Goal: Task Accomplishment & Management: Manage account settings

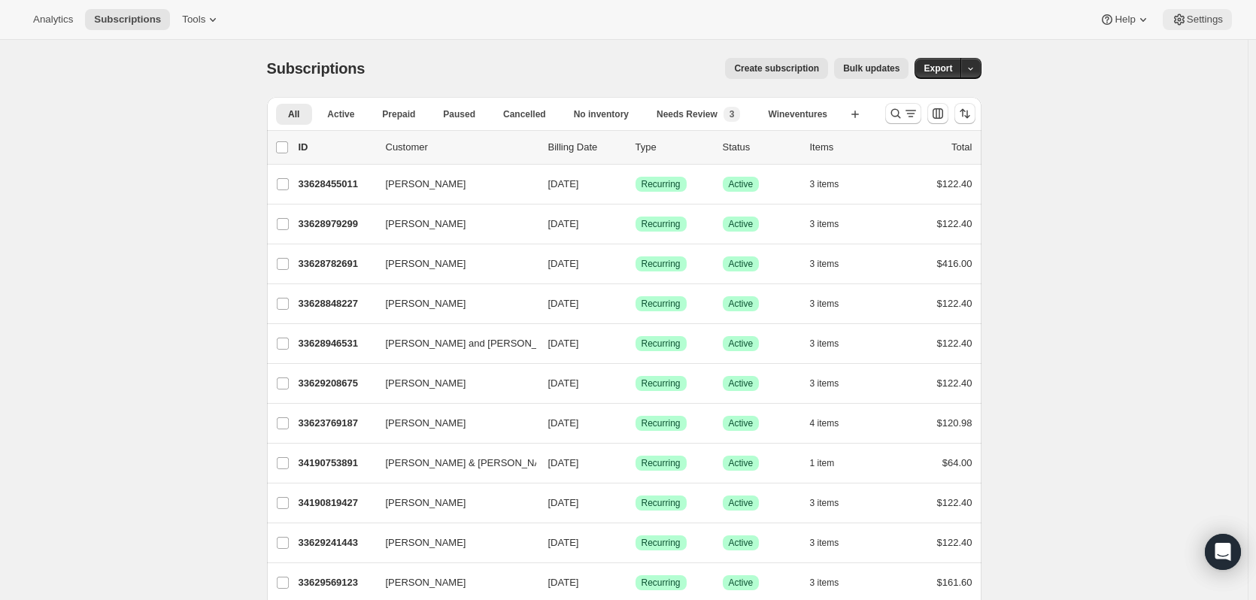
click at [1208, 24] on span "Settings" at bounding box center [1205, 20] width 36 height 12
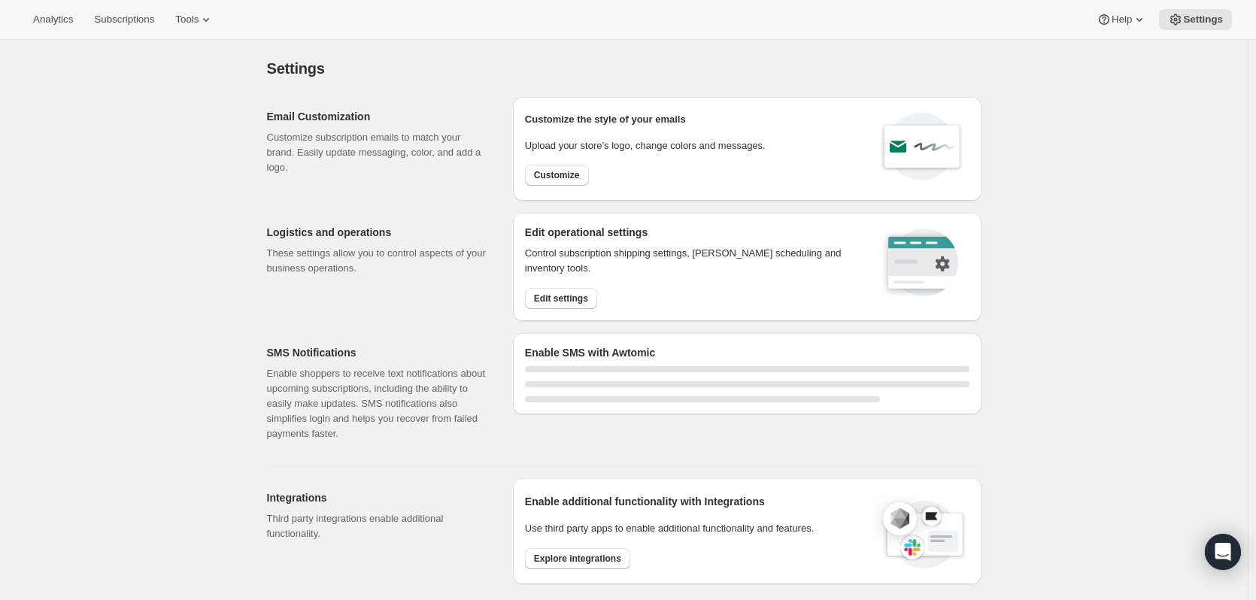
select select "17:00"
select select "09:00"
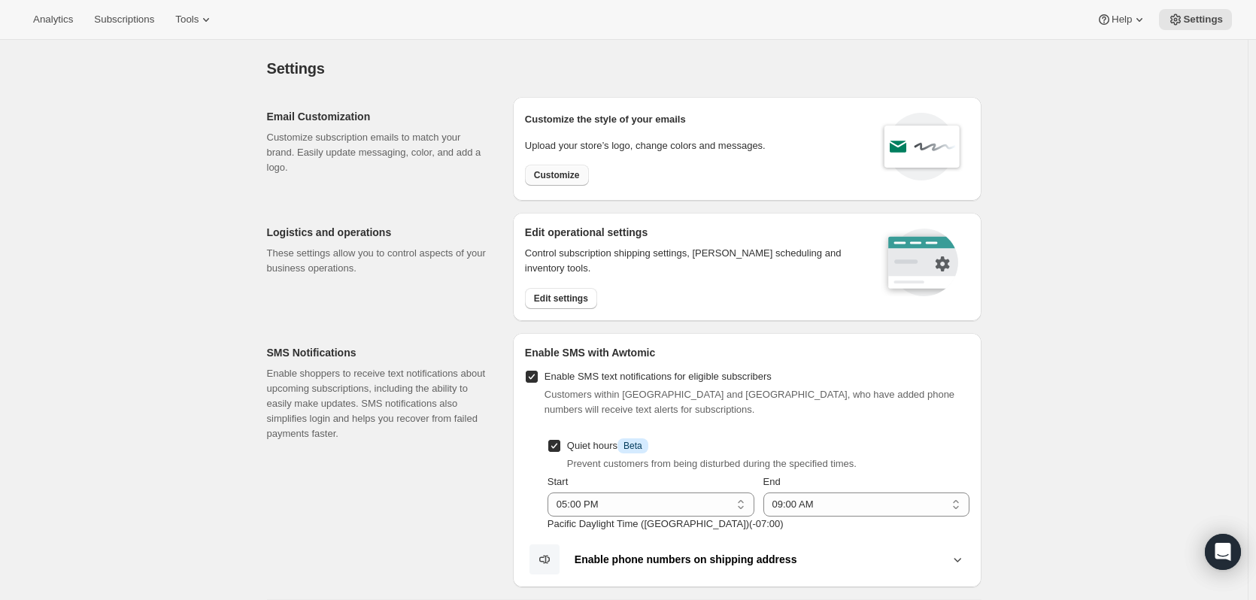
click at [563, 177] on span "Customize" at bounding box center [557, 175] width 46 height 12
select select "subscriptionMessage"
select select "5"
select select "15"
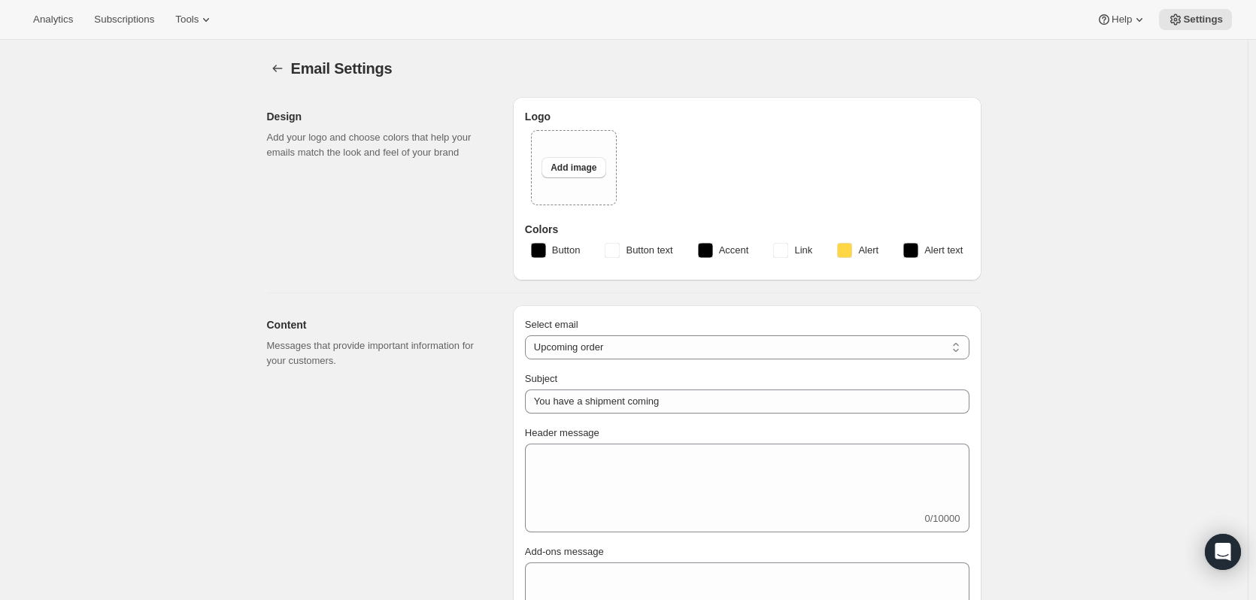
type input "Your next Clif Family Winery shipment is coming soon!"
type textarea "Your next shipment is processing soon! If this is your first time interacting w…"
select select "7"
select select "10"
type input "Clif Family Winery"
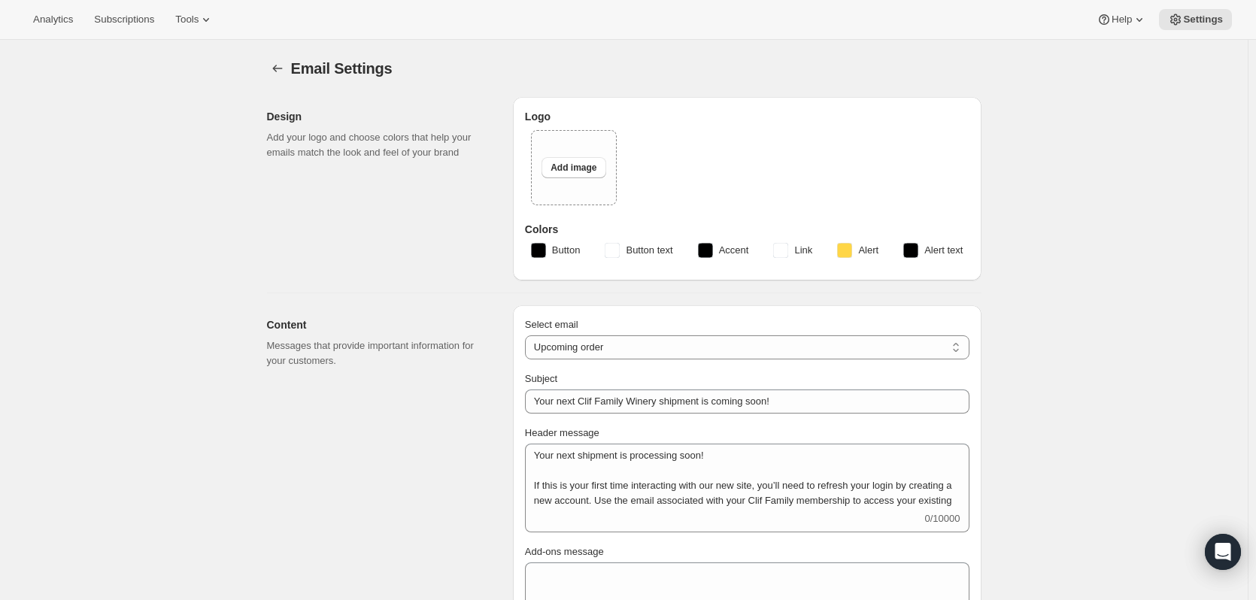
checkbox input "false"
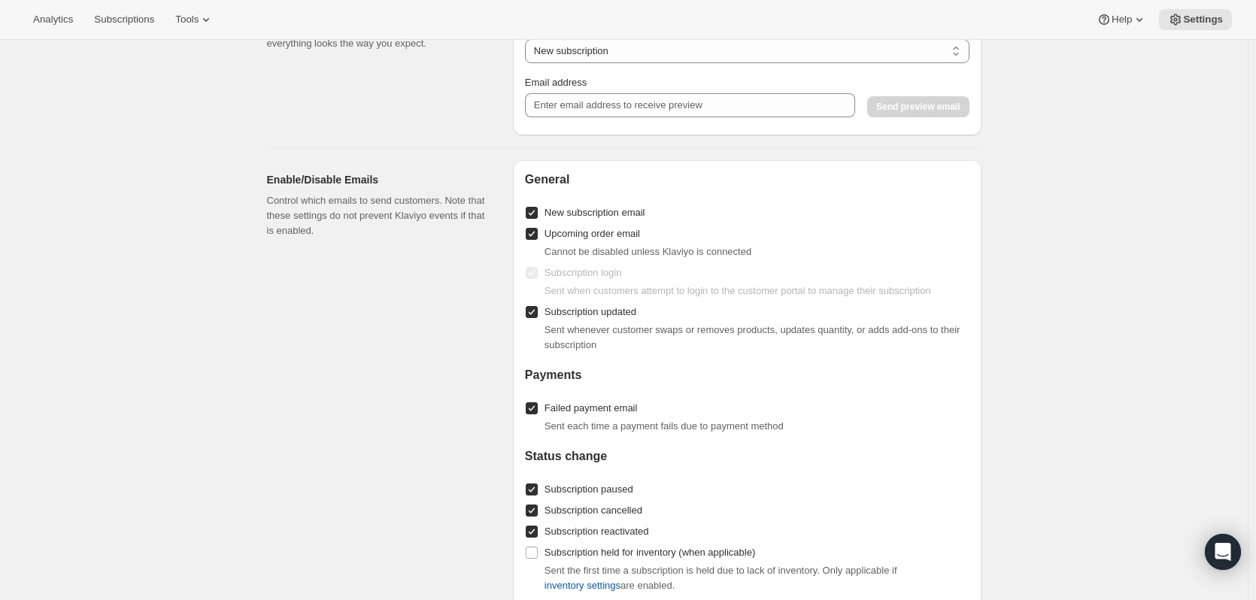
scroll to position [1332, 0]
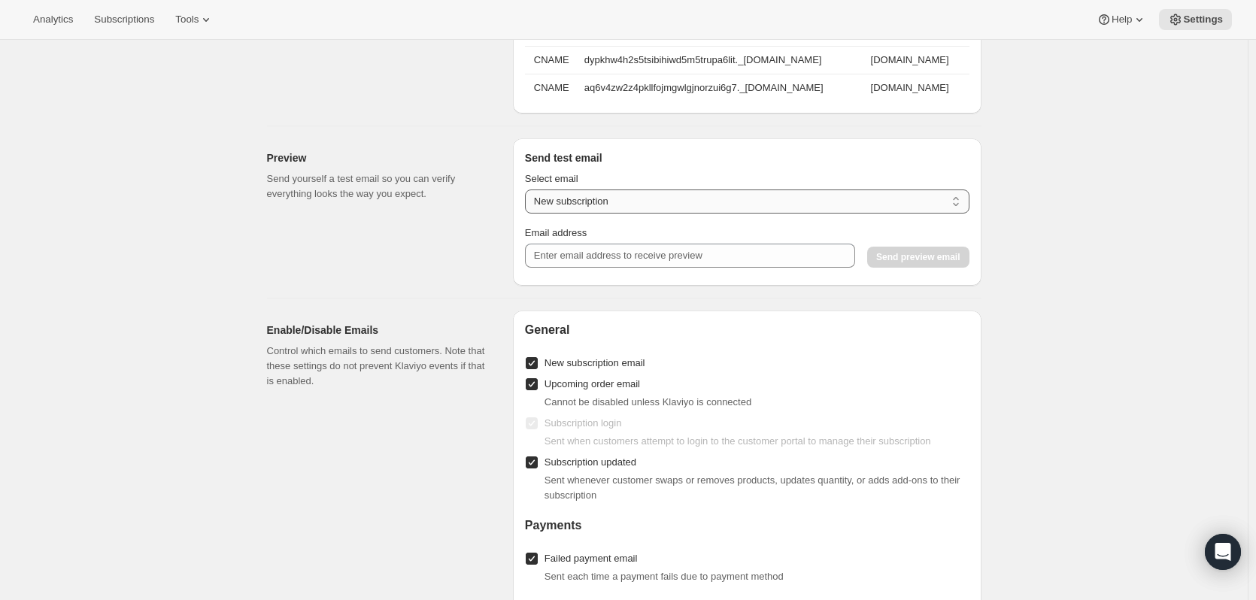
click at [542, 202] on select "New subscription Upcoming order Payment failure Delayed subscription Updated su…" at bounding box center [747, 202] width 444 height 24
click at [548, 207] on select "New subscription Upcoming order Payment failure Delayed subscription Updated su…" at bounding box center [747, 202] width 444 height 24
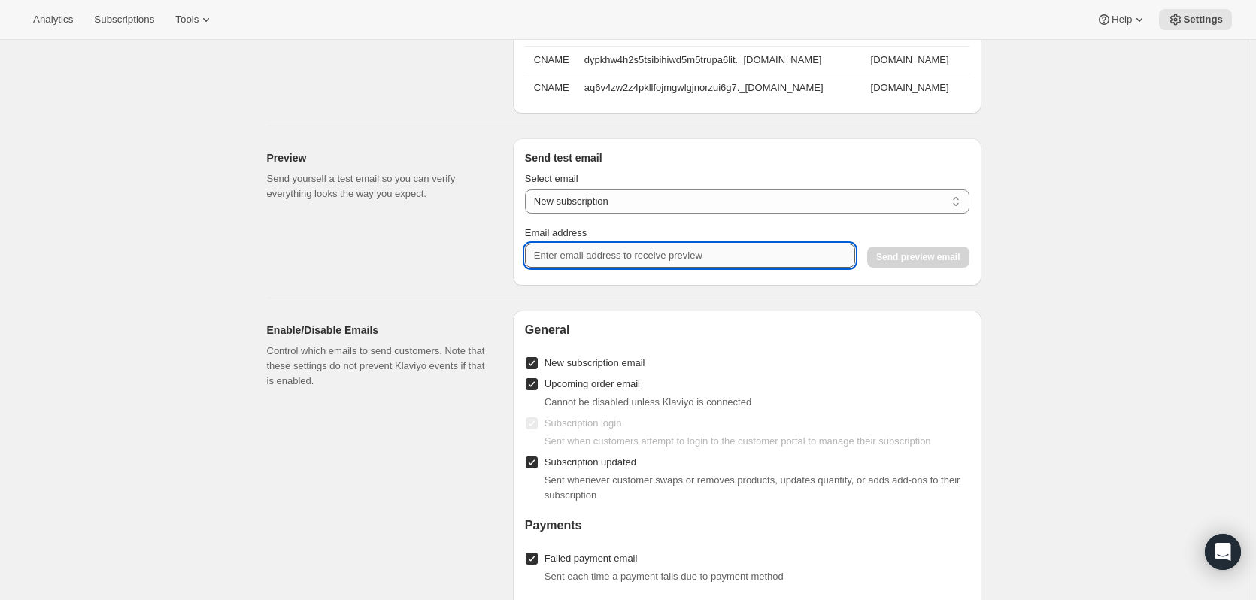
click at [547, 268] on input "Email address" at bounding box center [690, 256] width 330 height 24
type input "[EMAIL_ADDRESS][DOMAIN_NAME]"
click at [947, 268] on button "Send preview email" at bounding box center [918, 257] width 102 height 21
